Goal: Information Seeking & Learning: Learn about a topic

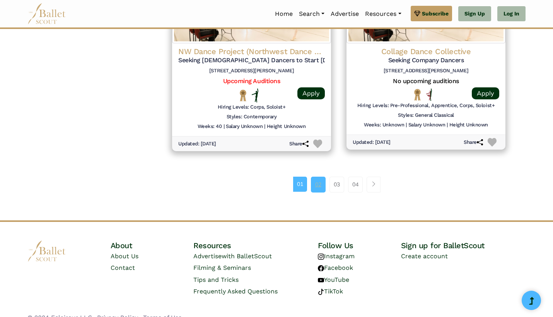
scroll to position [1045, 0]
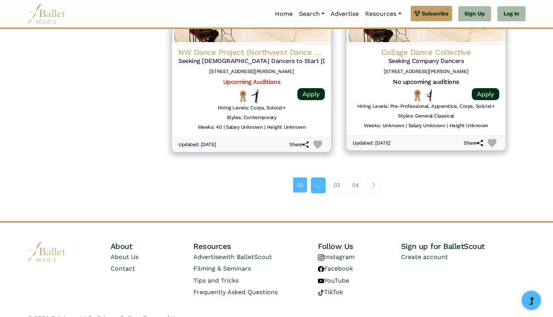
click at [318, 178] on link "02" at bounding box center [318, 185] width 15 height 15
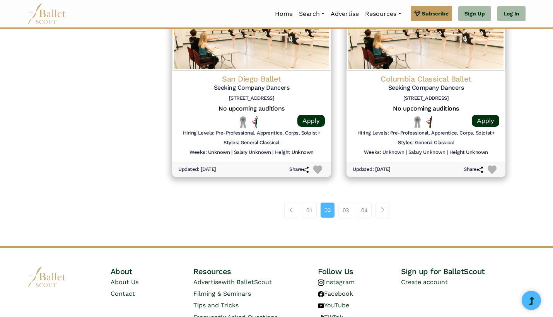
scroll to position [1039, 0]
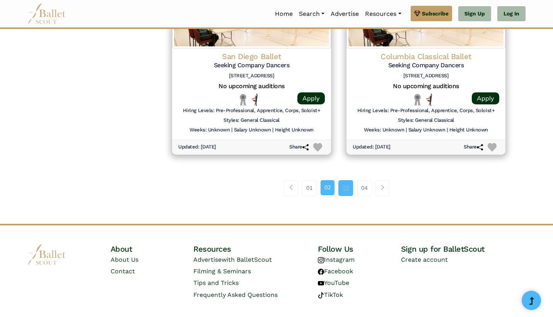
click at [347, 180] on link "03" at bounding box center [346, 187] width 15 height 15
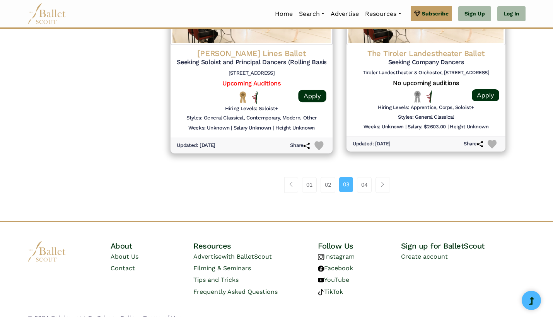
scroll to position [1041, 0]
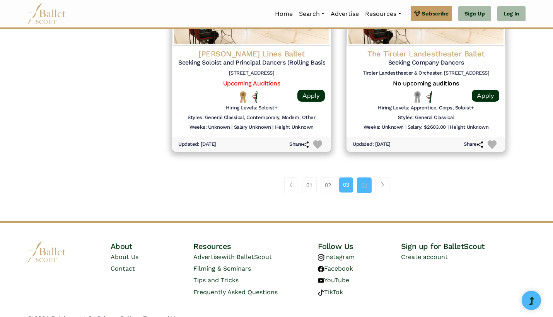
click at [368, 178] on link "04" at bounding box center [364, 185] width 15 height 15
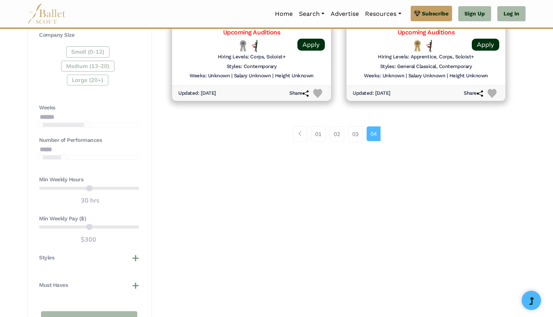
scroll to position [482, 0]
